Goal: Information Seeking & Learning: Learn about a topic

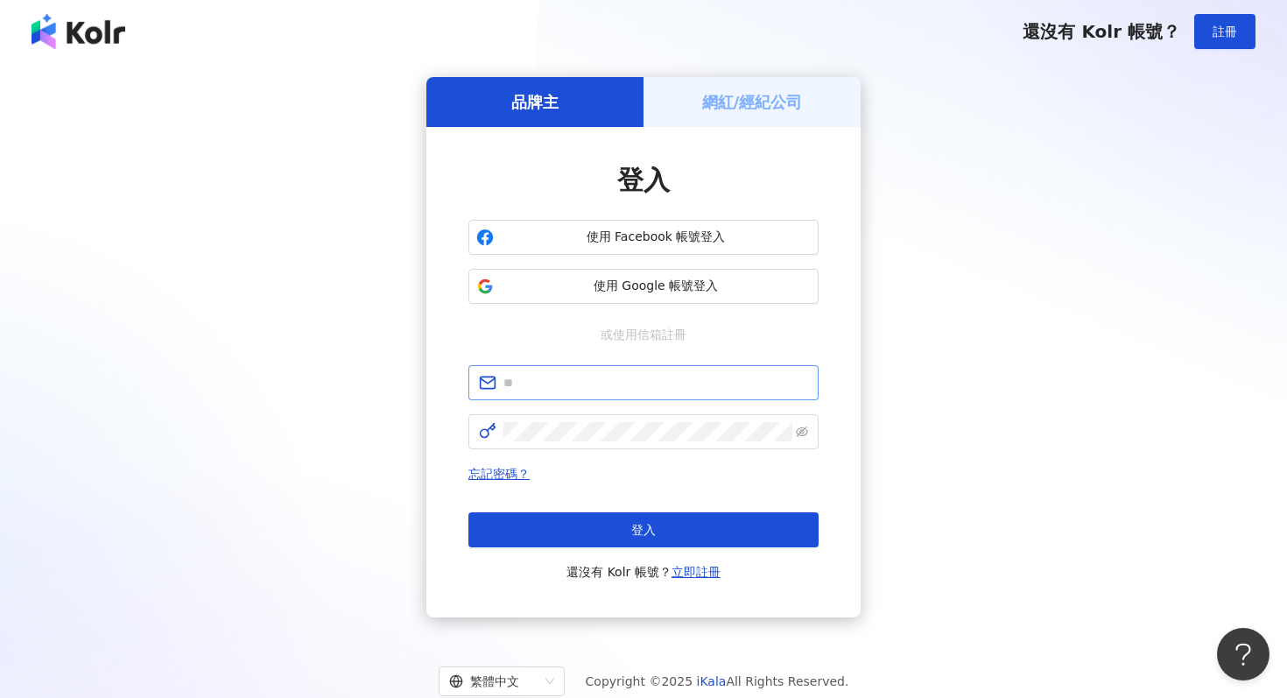
click at [606, 392] on span at bounding box center [643, 382] width 350 height 35
paste input "**********"
type input "**********"
click at [591, 413] on form "**********" at bounding box center [643, 407] width 350 height 84
click button "登入" at bounding box center [643, 529] width 350 height 35
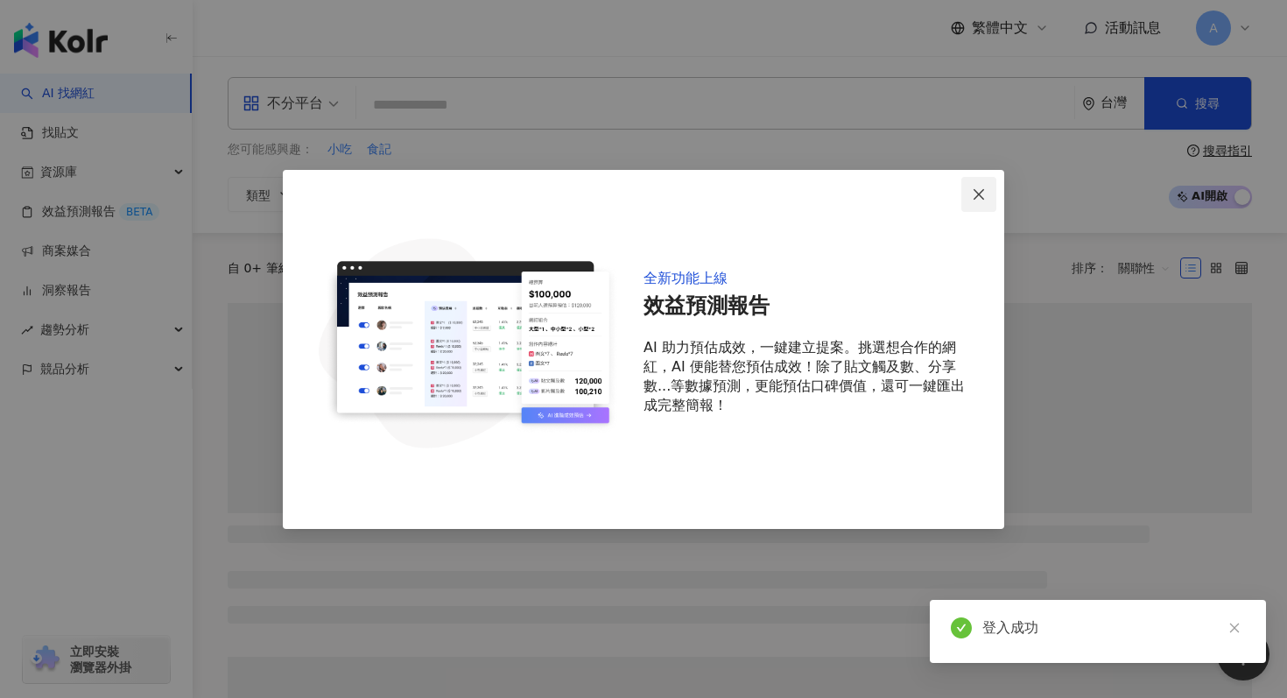
click at [979, 193] on icon "close" at bounding box center [979, 194] width 11 height 11
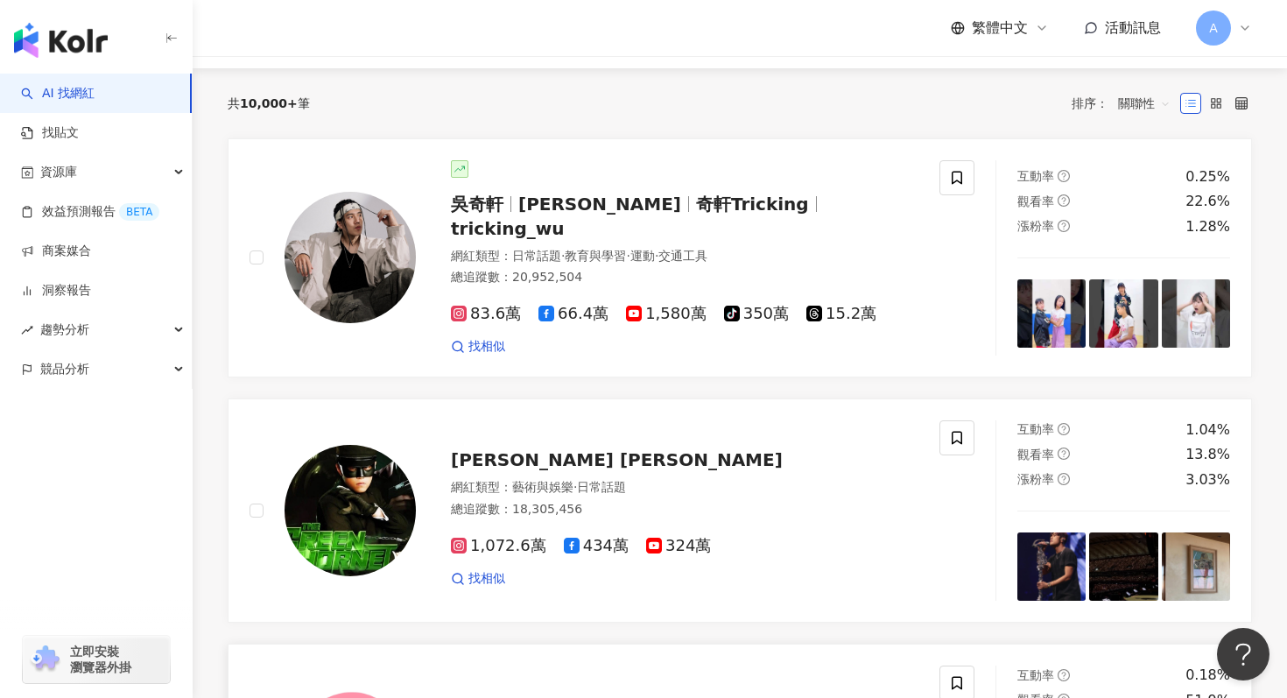
scroll to position [169, 0]
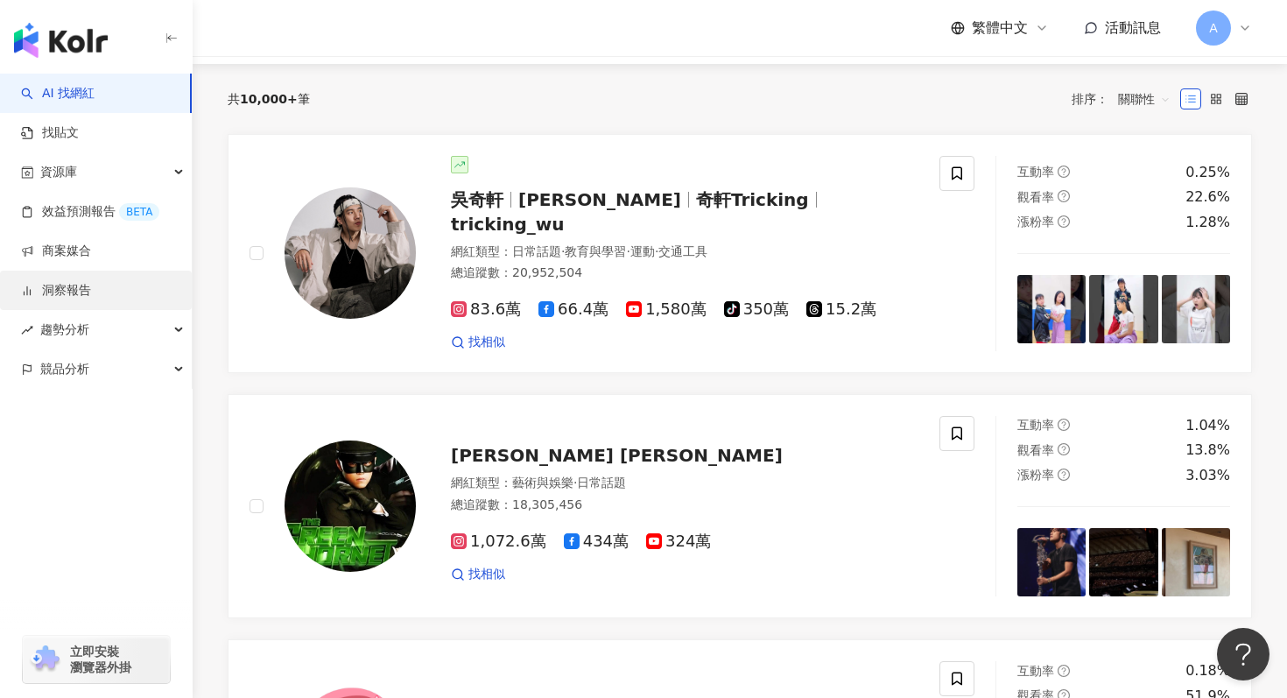
click at [91, 294] on link "洞察報告" at bounding box center [56, 291] width 70 height 18
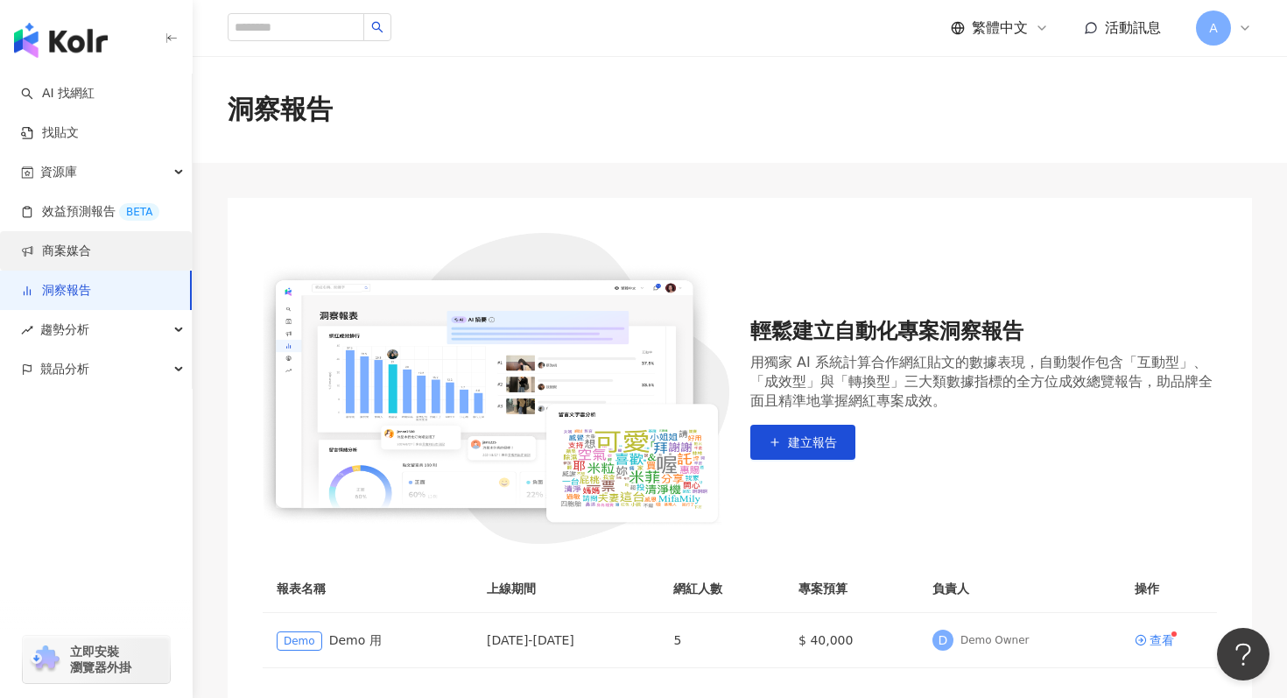
click at [91, 243] on link "商案媒合" at bounding box center [56, 252] width 70 height 18
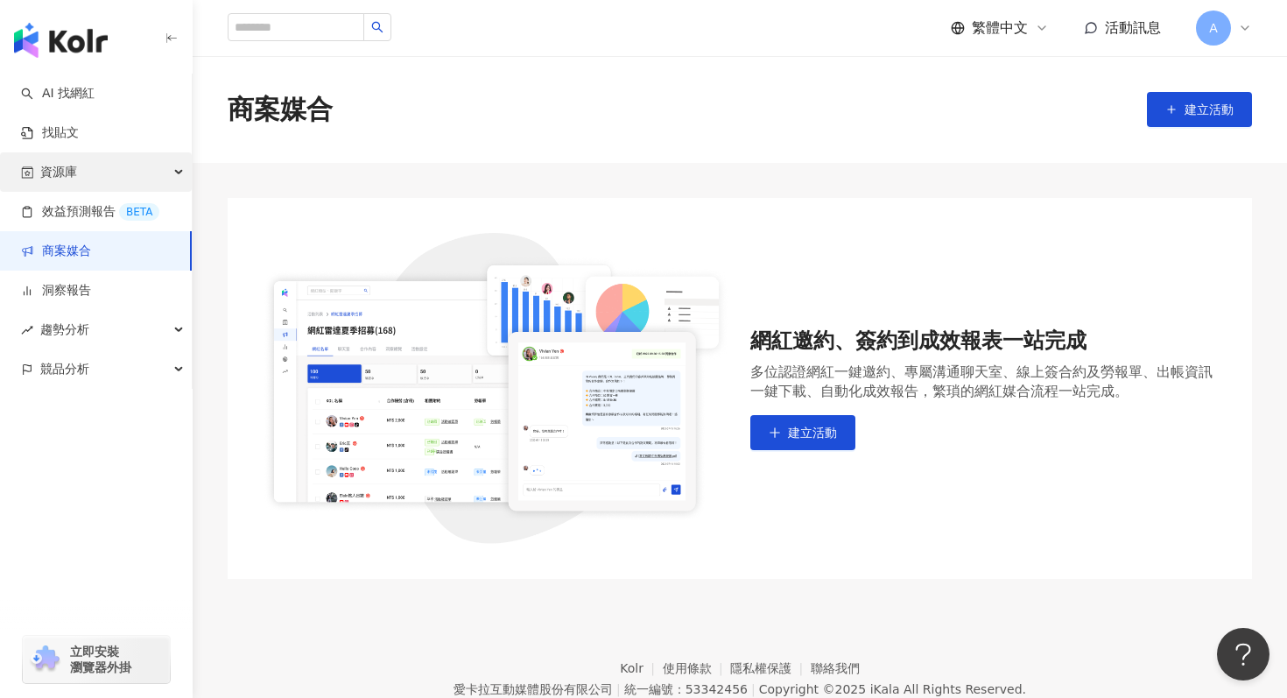
click at [123, 175] on div "資源庫" at bounding box center [96, 171] width 192 height 39
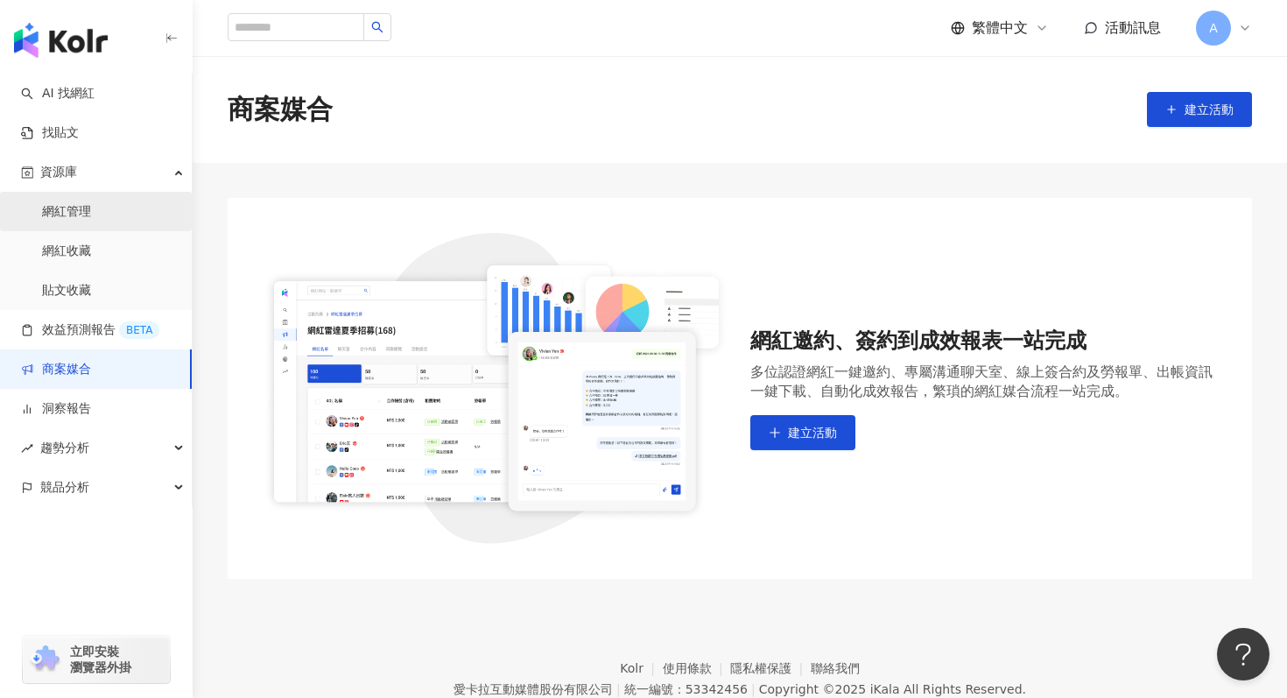
click at [91, 206] on link "網紅管理" at bounding box center [66, 212] width 49 height 18
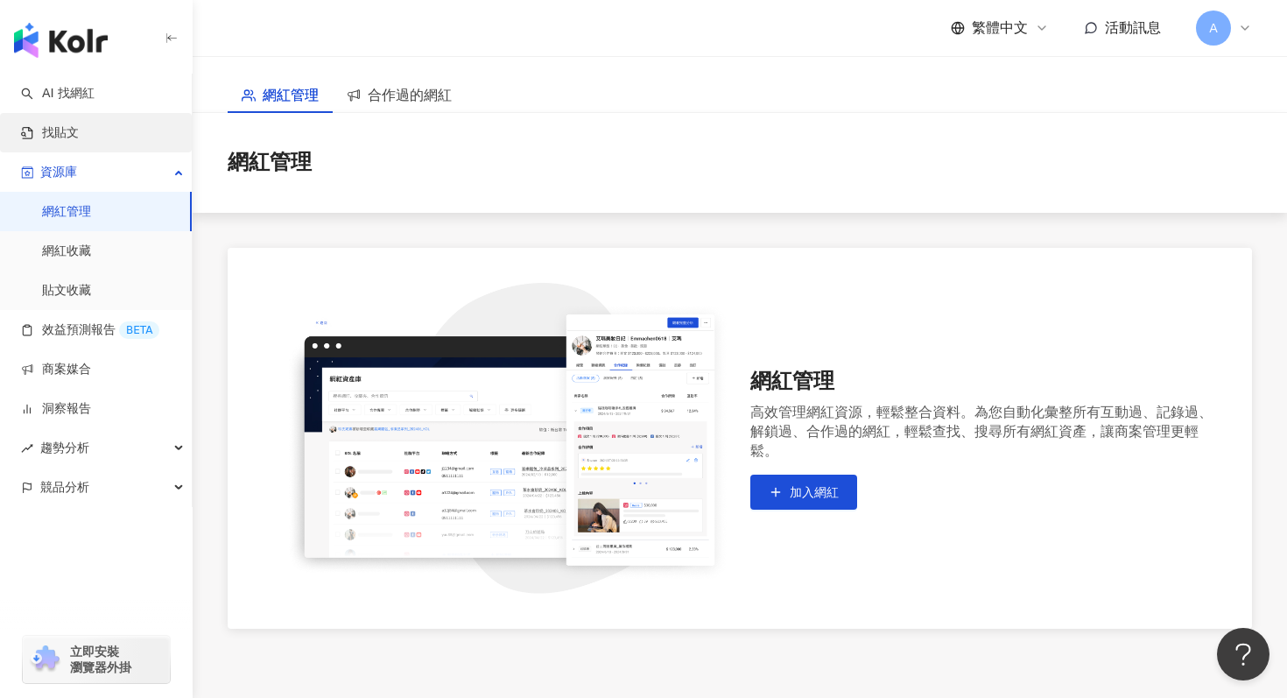
click at [79, 124] on link "找貼文" at bounding box center [50, 133] width 58 height 18
click at [95, 100] on link "AI 找網紅" at bounding box center [58, 94] width 74 height 18
click at [93, 99] on link "AI 找網紅" at bounding box center [58, 94] width 74 height 18
click at [87, 258] on link "網紅收藏" at bounding box center [66, 252] width 49 height 18
click at [71, 251] on link "網紅收藏" at bounding box center [66, 252] width 49 height 18
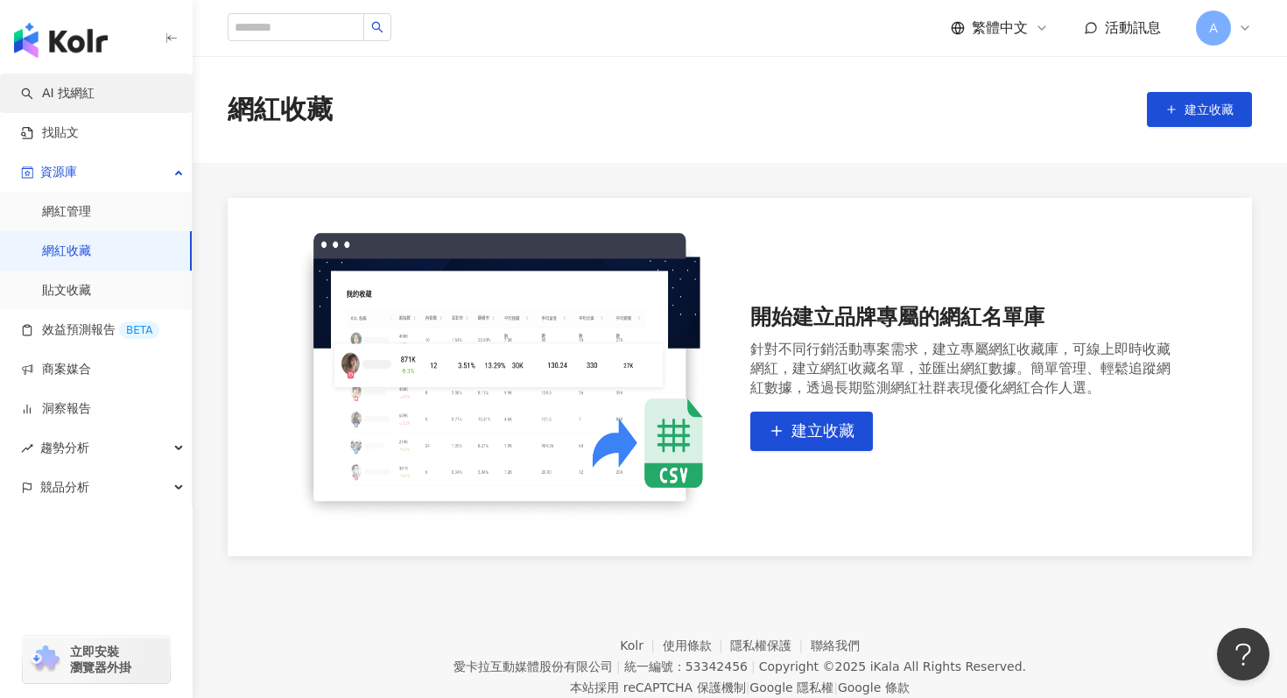
click at [89, 101] on link "AI 找網紅" at bounding box center [58, 94] width 74 height 18
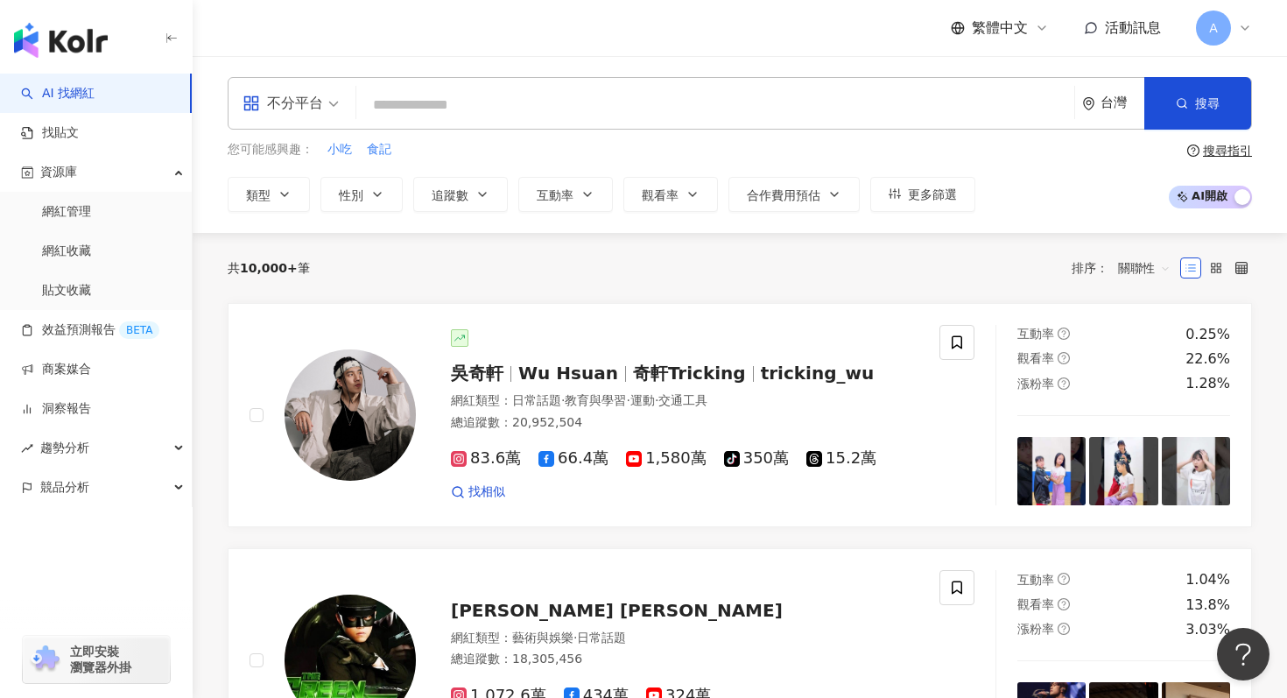
click at [320, 95] on div "不分平台" at bounding box center [283, 103] width 81 height 28
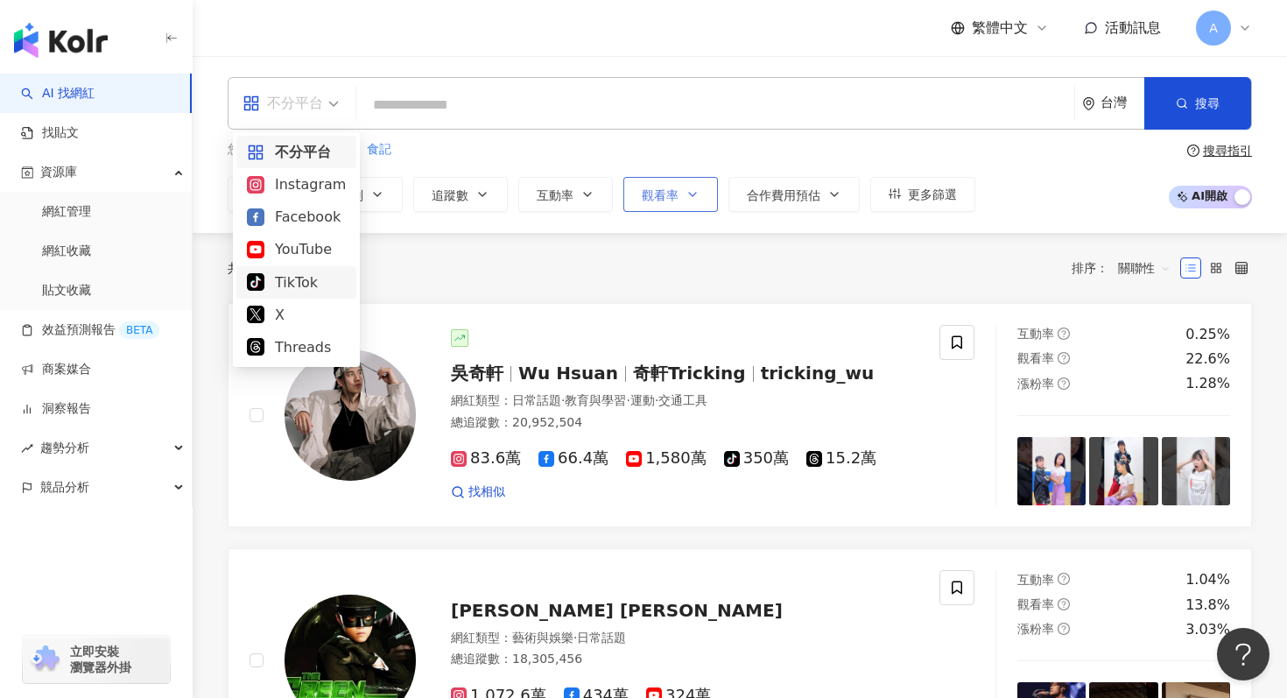
click at [675, 204] on button "觀看率" at bounding box center [670, 194] width 95 height 35
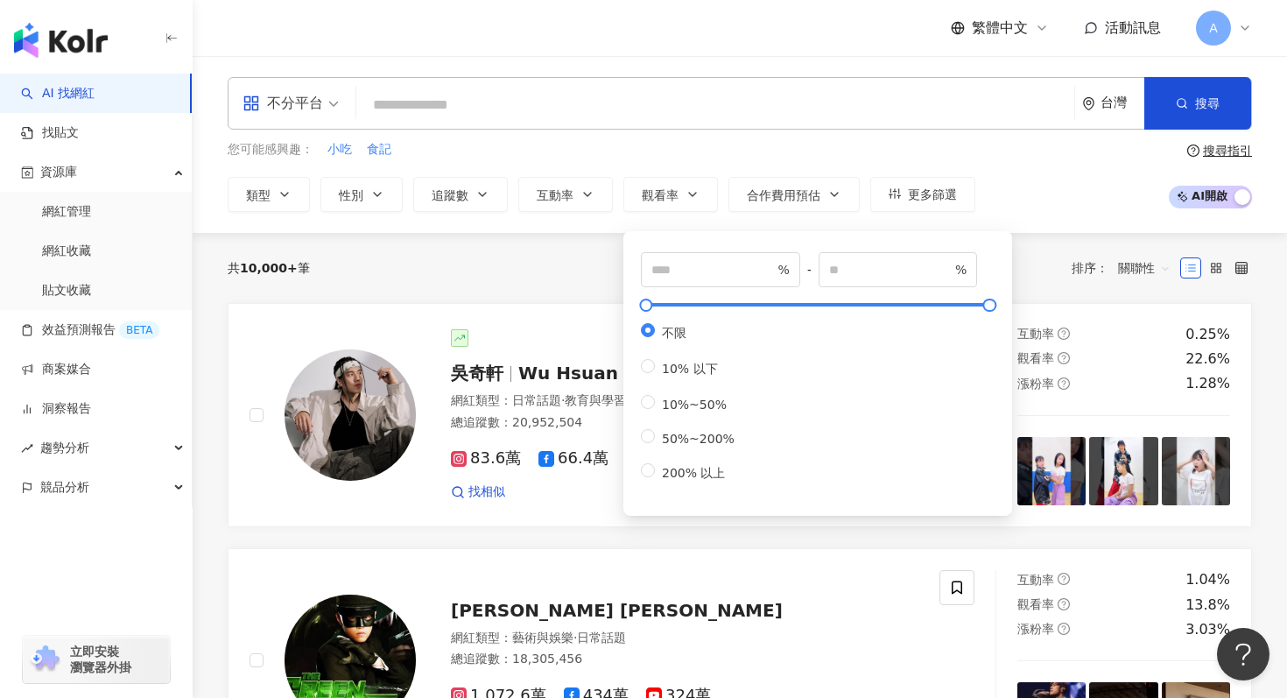
click at [761, 76] on div "不分平台 台灣 搜尋 您可能感興趣： 小吃 食記 類型 性別 追蹤數 互動率 觀看率 合作費用預估 更多篩選 % - % 不限 10% 以下 10%~50% …" at bounding box center [740, 144] width 1095 height 177
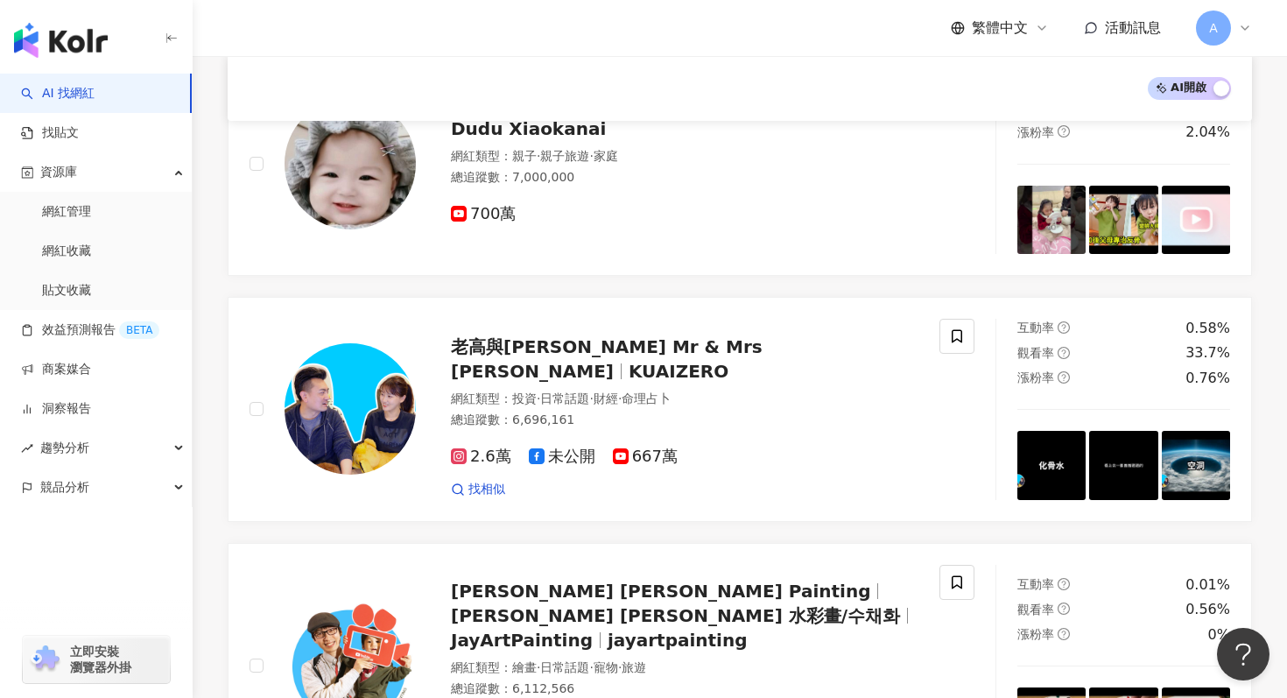
scroll to position [1970, 0]
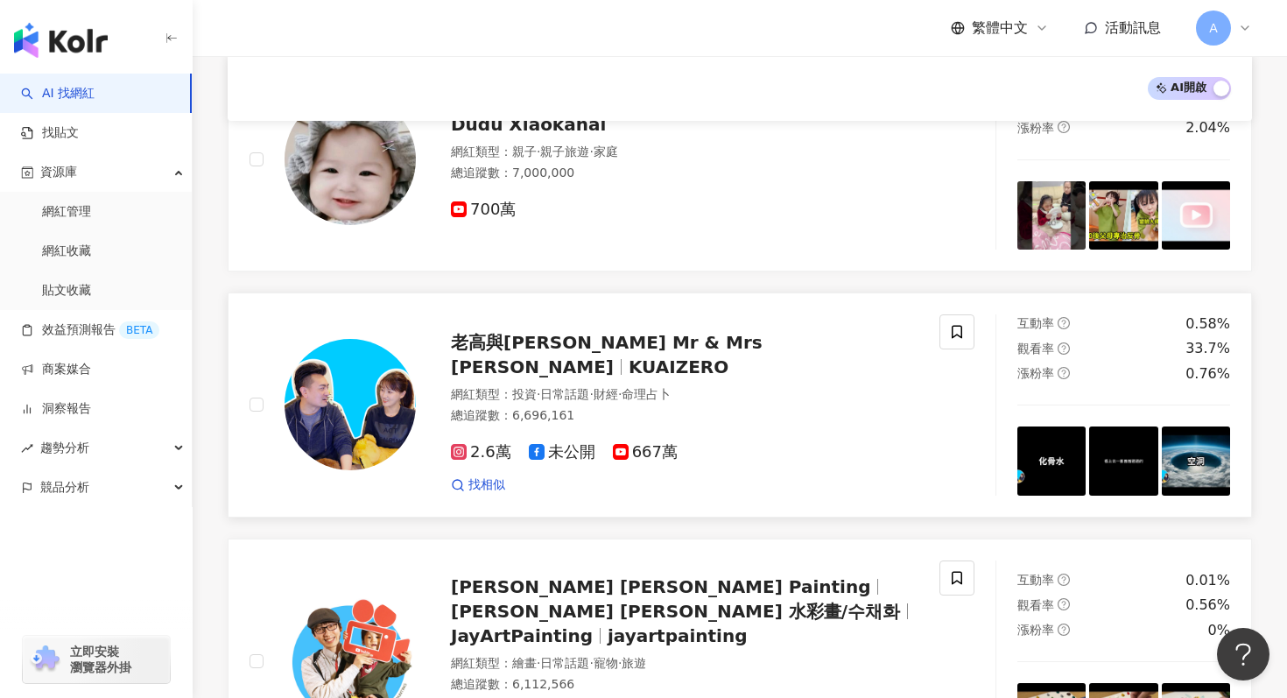
click at [624, 444] on icon at bounding box center [621, 452] width 16 height 16
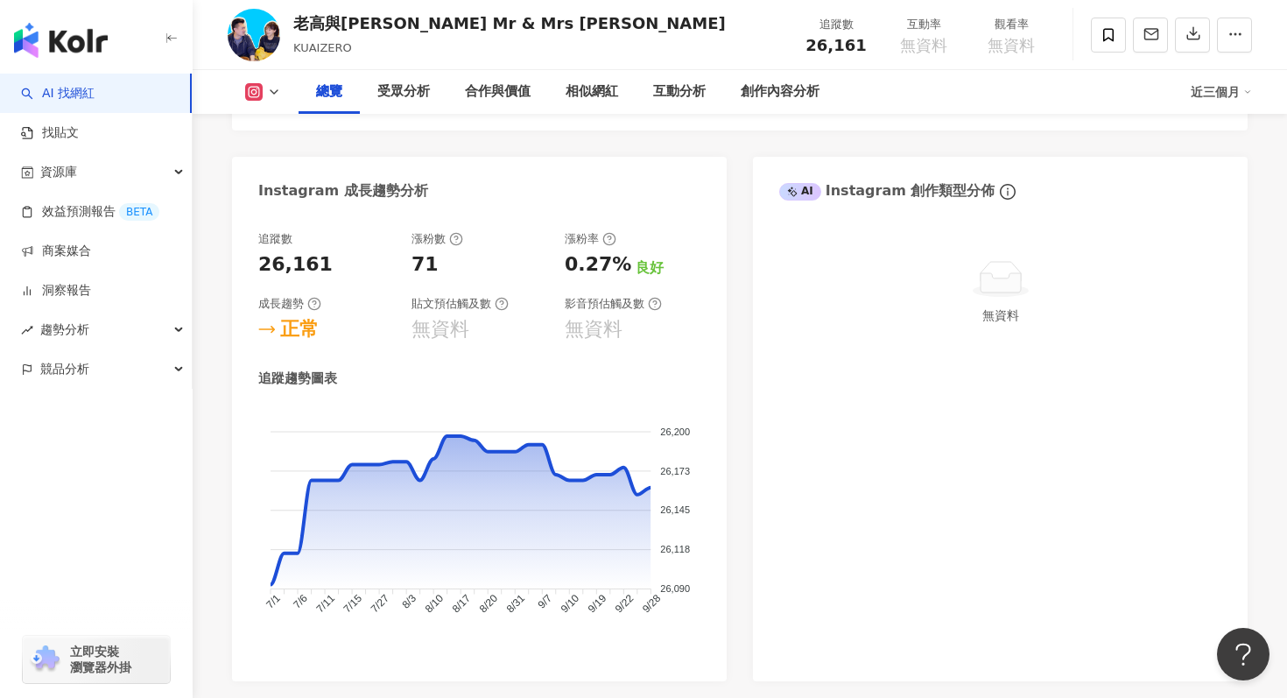
scroll to position [922, 0]
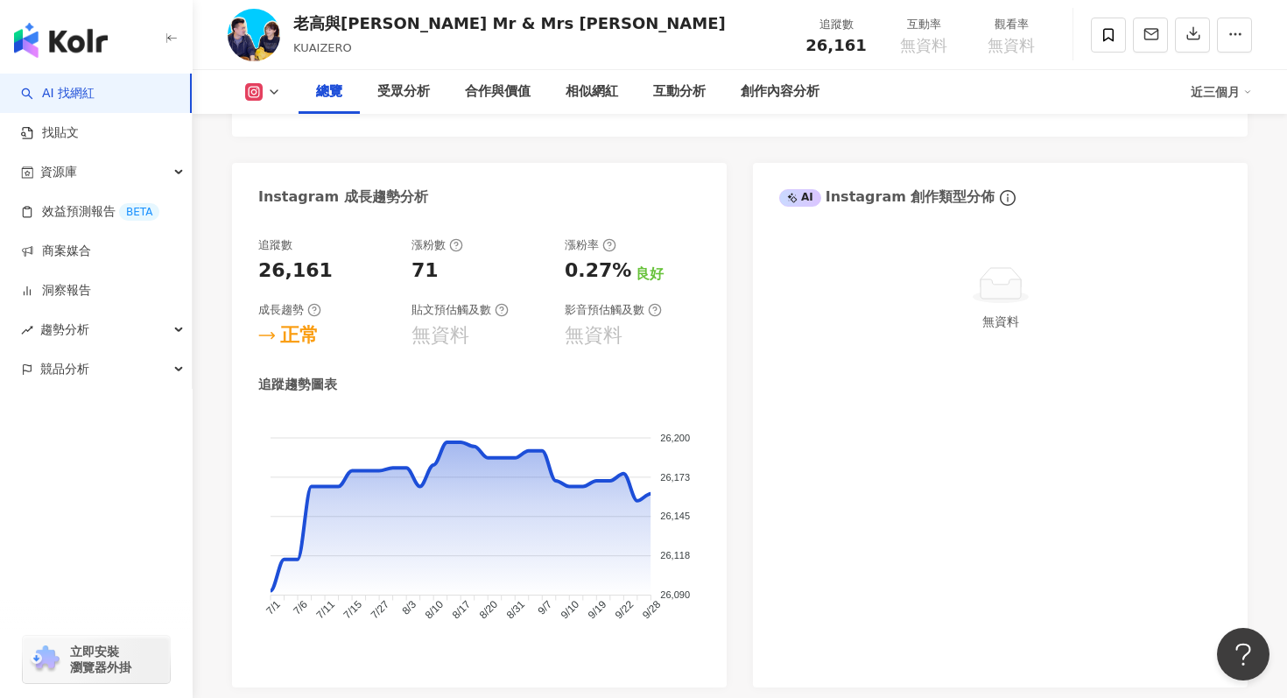
click at [278, 100] on button at bounding box center [263, 92] width 71 height 18
click at [274, 220] on li "YouTube" at bounding box center [291, 205] width 126 height 40
click at [253, 103] on div "總覽 受眾分析 合作與價值 相似網紅 互動分析 創作內容分析 近三個月" at bounding box center [740, 92] width 1025 height 44
click at [280, 81] on div "總覽 受眾分析 合作與價值 相似網紅 互動分析 創作內容分析 近三個月" at bounding box center [740, 92] width 1025 height 44
click at [275, 86] on icon at bounding box center [274, 92] width 14 height 14
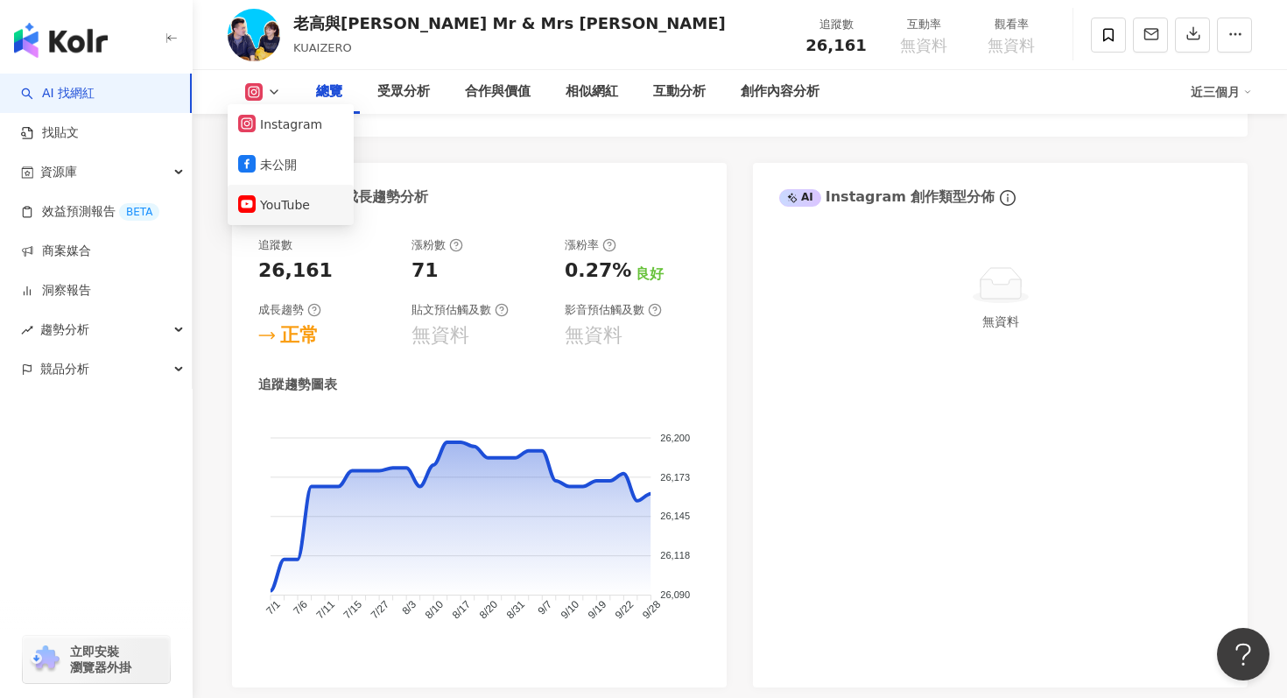
click at [288, 202] on button "YouTube" at bounding box center [290, 205] width 105 height 25
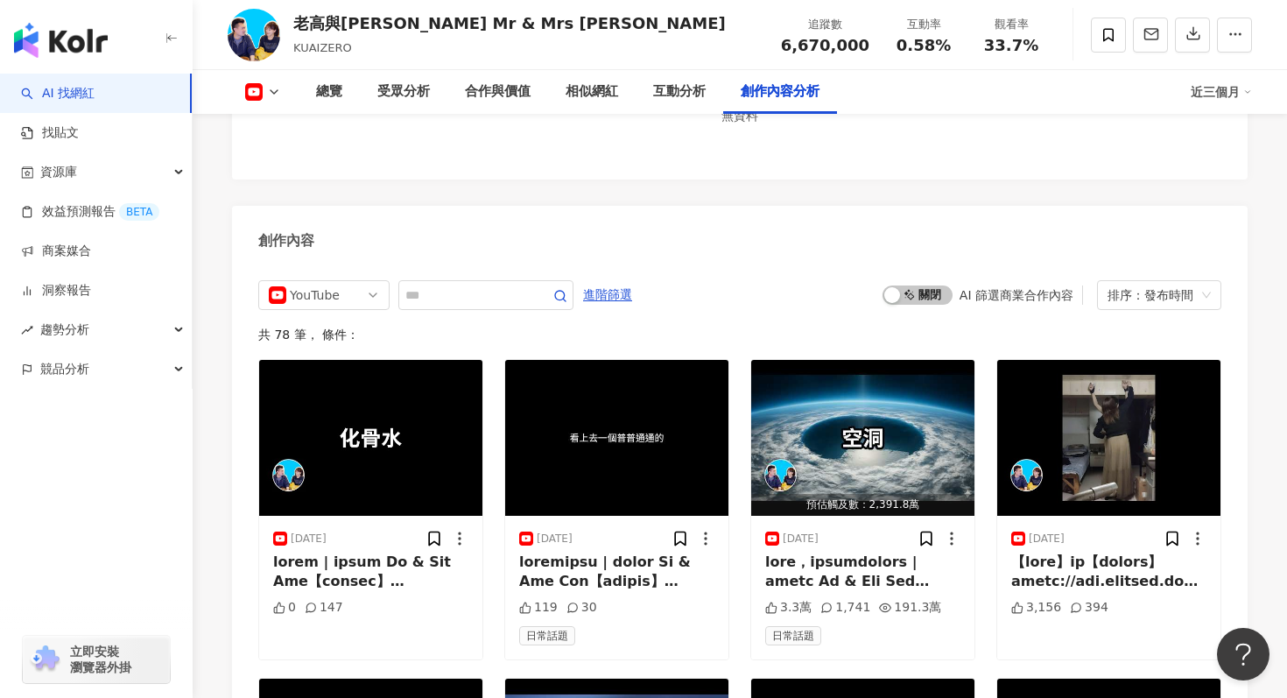
scroll to position [4809, 0]
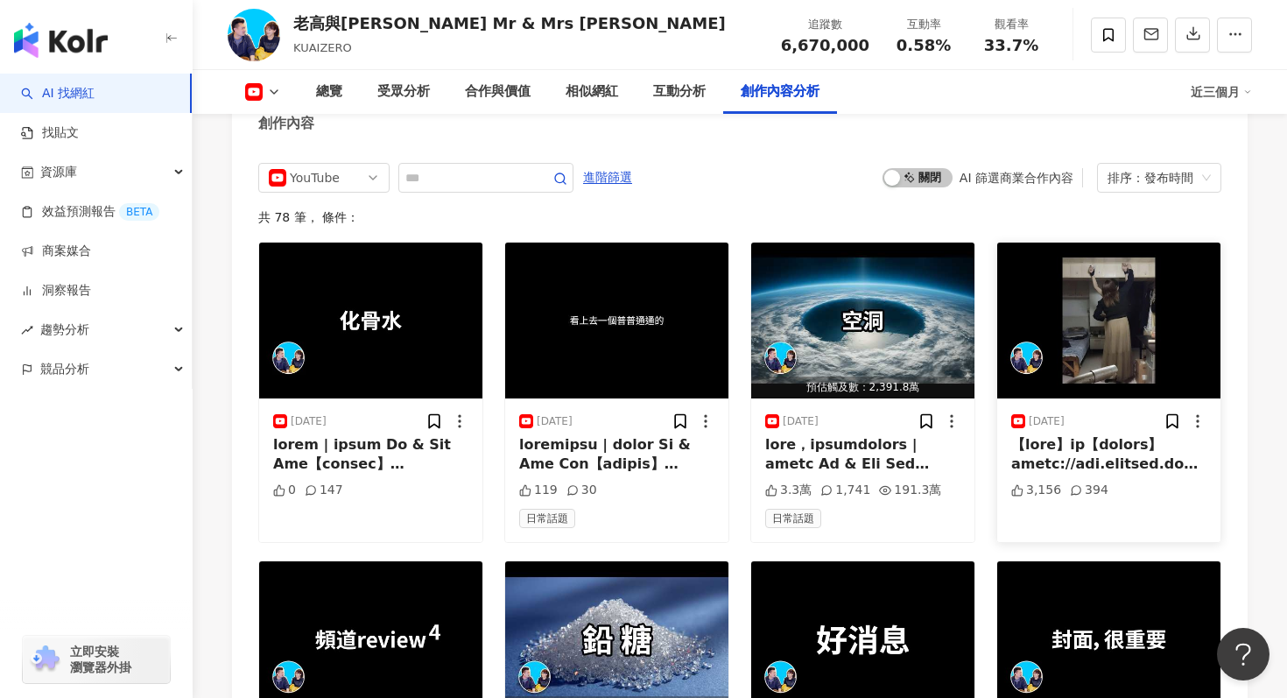
click at [1095, 435] on div at bounding box center [1108, 454] width 195 height 39
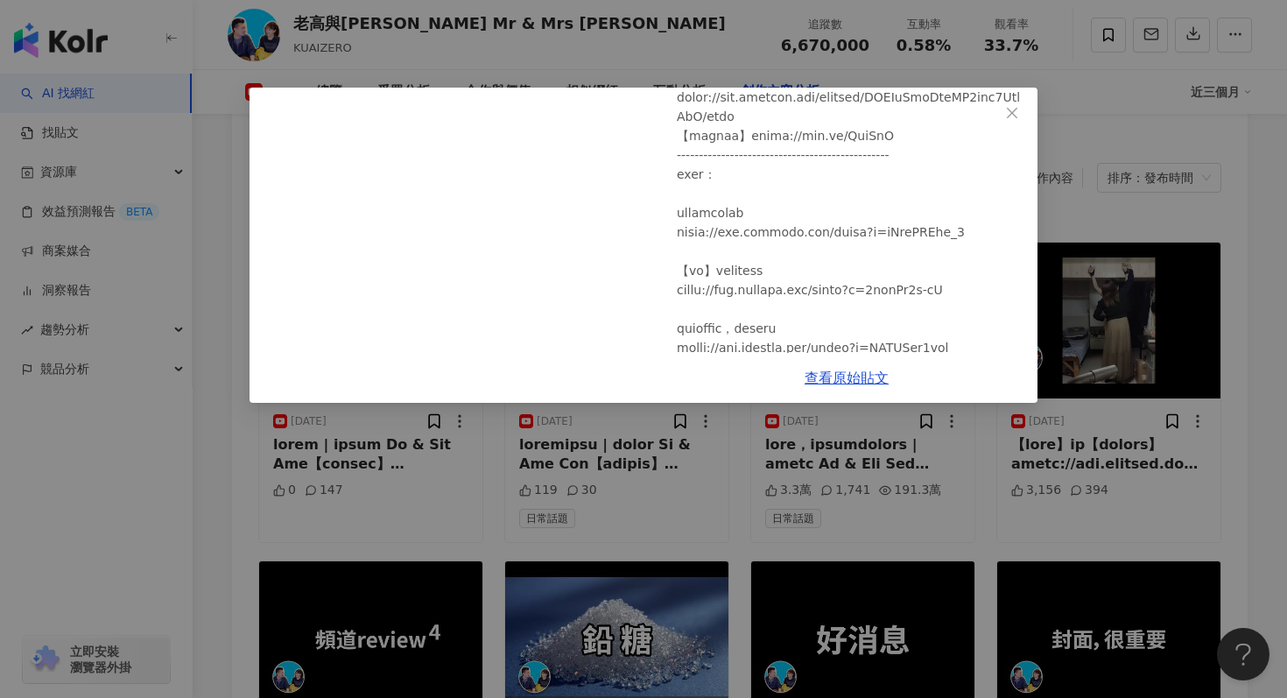
scroll to position [153, 0]
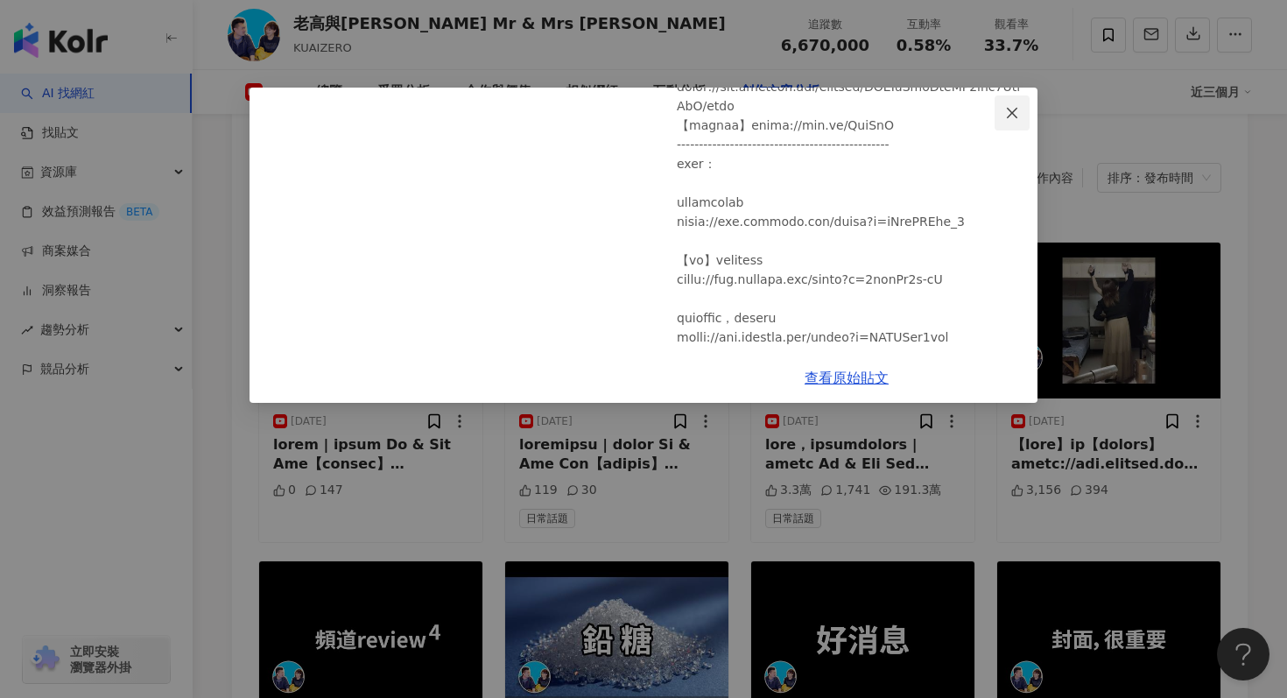
click at [1019, 109] on icon "close" at bounding box center [1012, 113] width 14 height 14
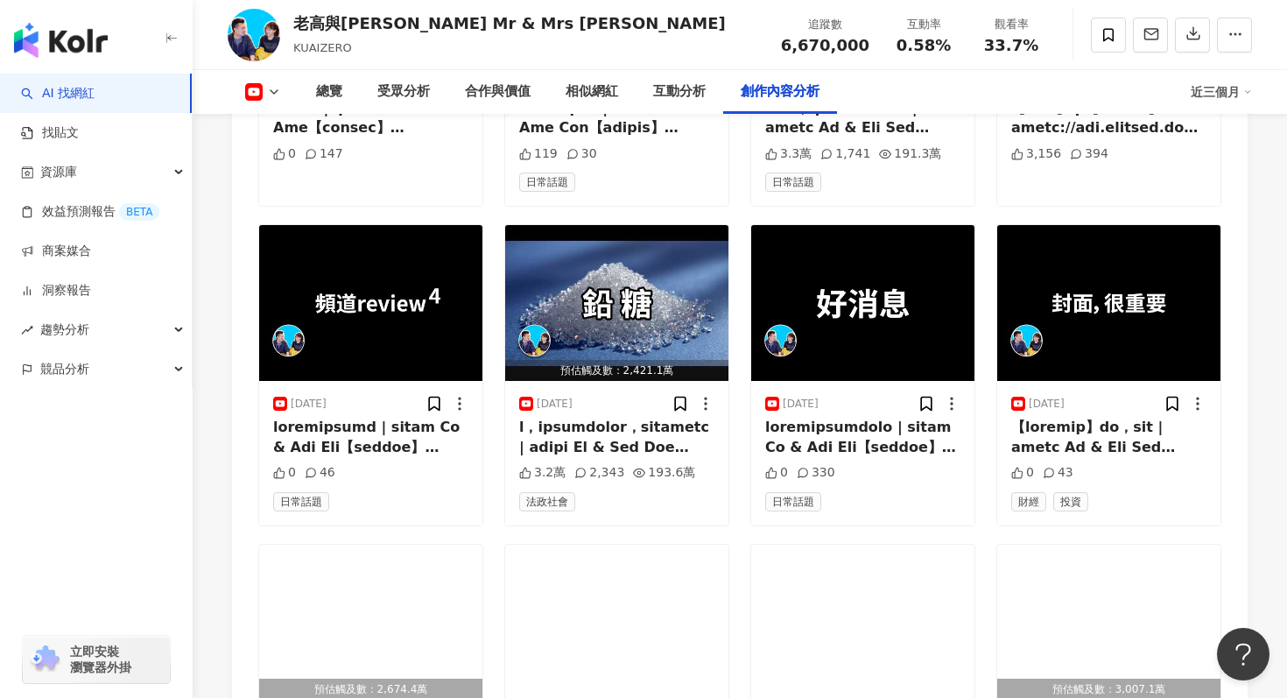
scroll to position [5151, 0]
